Goal: Information Seeking & Learning: Learn about a topic

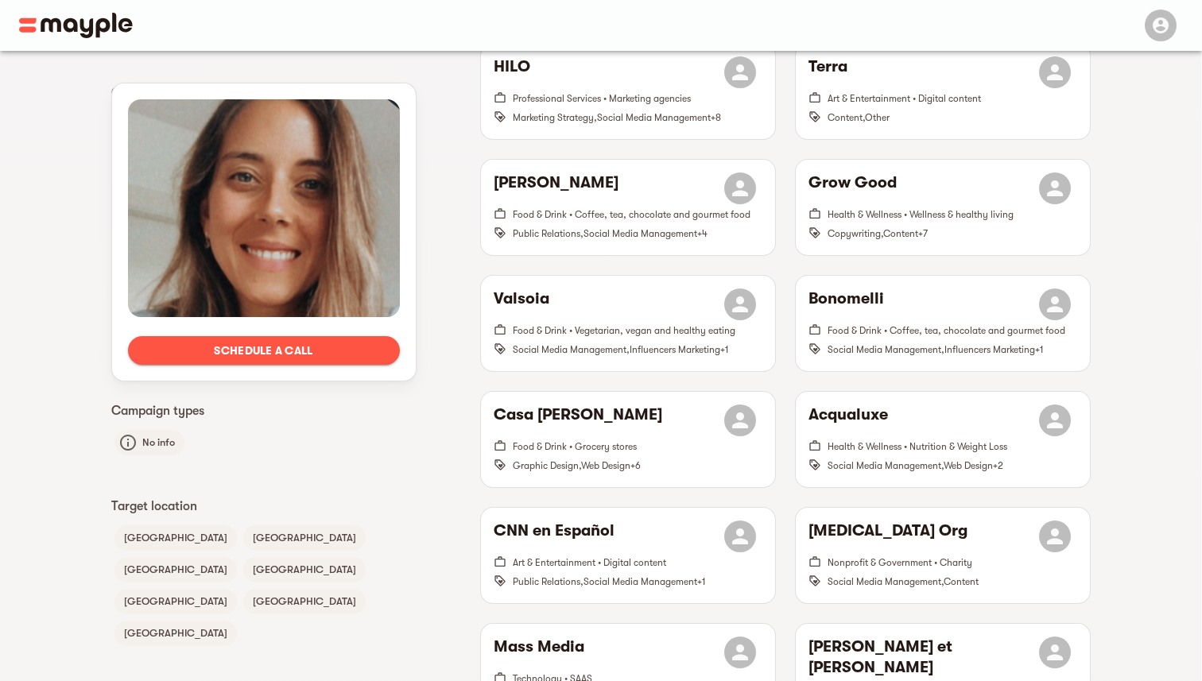
scroll to position [833, 0]
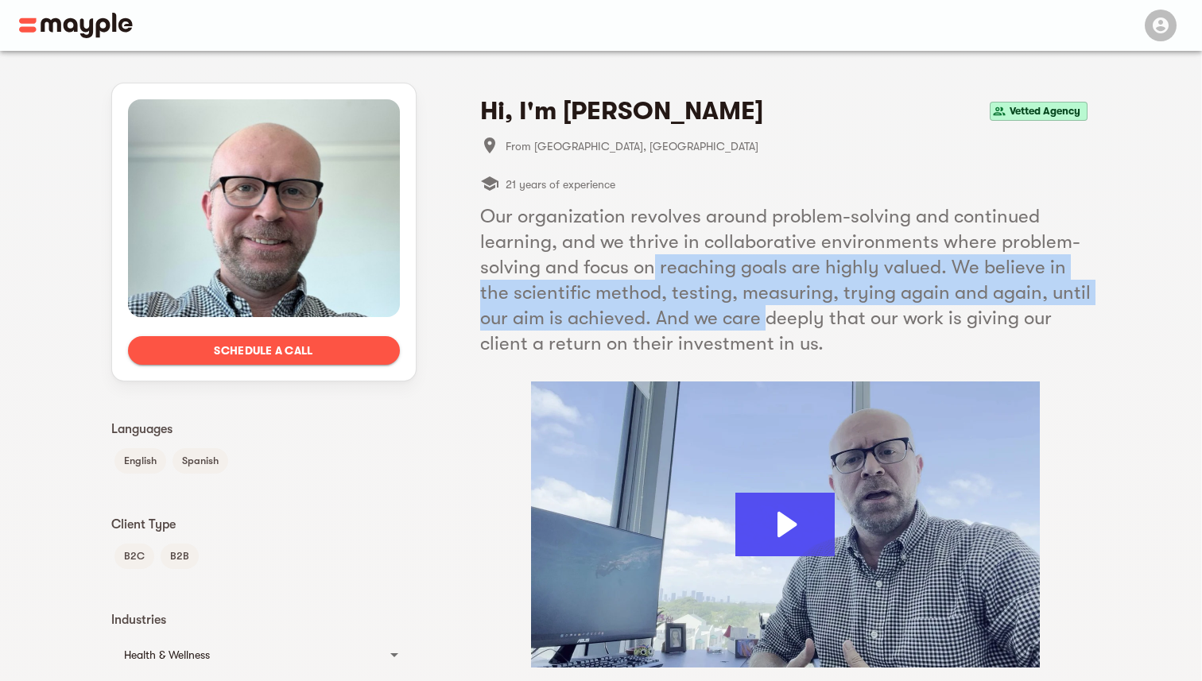
drag, startPoint x: 656, startPoint y: 267, endPoint x: 763, endPoint y: 316, distance: 117.8
click at [763, 316] on h5 "Our organization revolves around problem-solving and continued learning, and we…" at bounding box center [785, 280] width 611 height 153
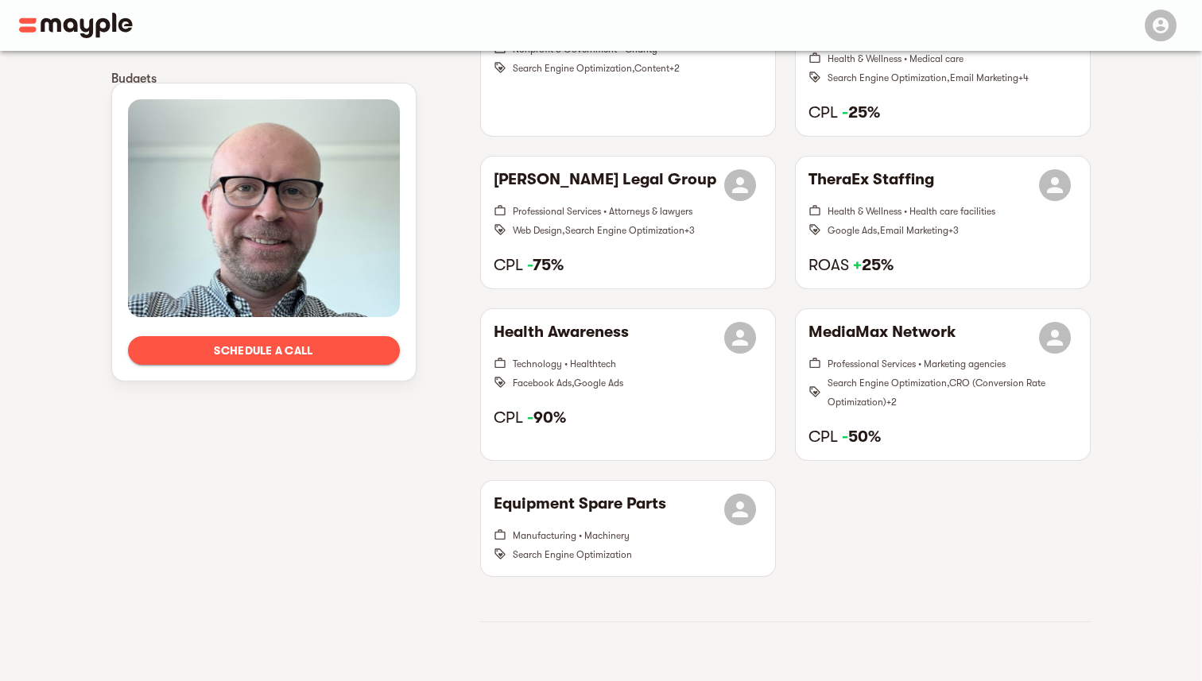
scroll to position [918, 0]
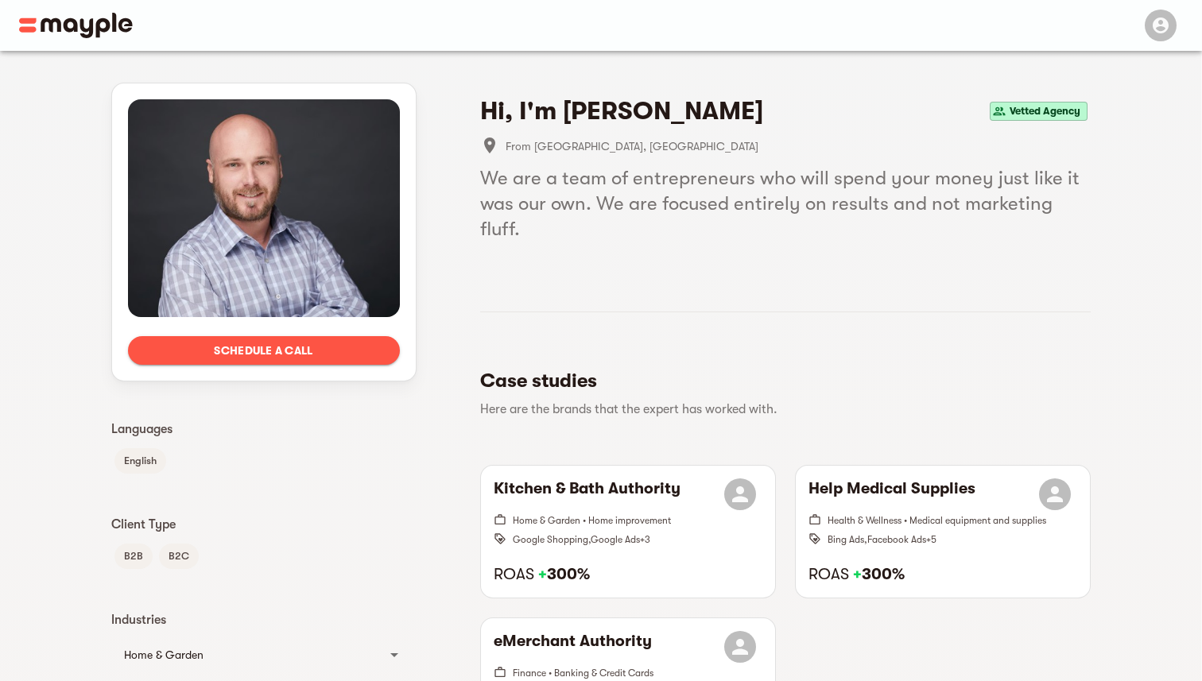
click at [787, 239] on h5 "We are a team of entrepreneurs who will spend your money just like it was our o…" at bounding box center [785, 203] width 611 height 76
